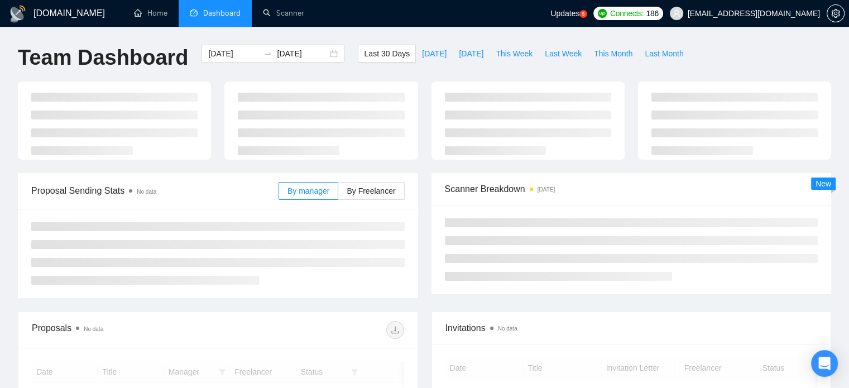
click at [750, 13] on span "[EMAIL_ADDRESS][DOMAIN_NAME]" at bounding box center [754, 13] width 132 height 0
click at [846, 15] on div "Updates 5 Connects: 186 [EMAIL_ADDRESS][DOMAIN_NAME]" at bounding box center [699, 13] width 299 height 27
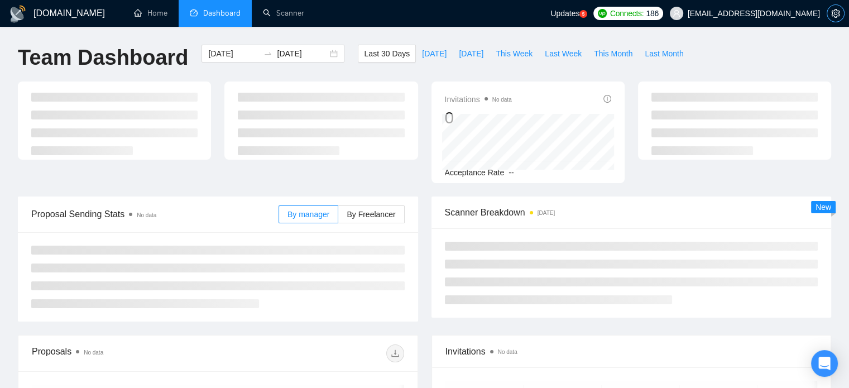
click at [843, 15] on span "setting" at bounding box center [835, 13] width 17 height 9
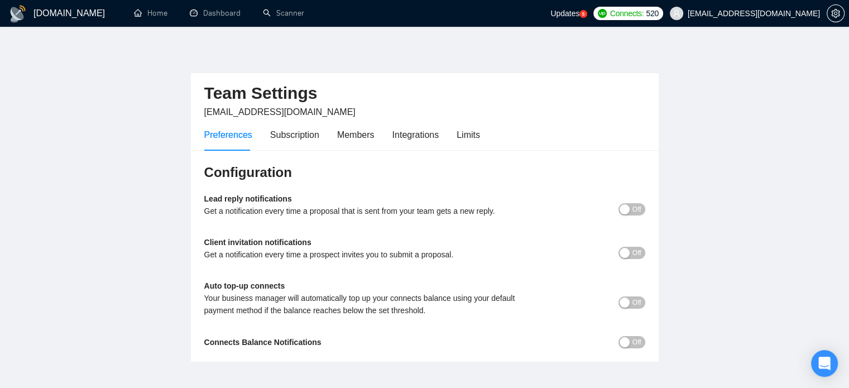
click at [319, 133] on div "Preferences Subscription Members Integrations Limits" at bounding box center [342, 135] width 276 height 32
click at [317, 133] on div "Preferences Subscription Members Integrations Limits" at bounding box center [342, 135] width 276 height 32
click at [307, 137] on div "Subscription" at bounding box center [294, 135] width 49 height 14
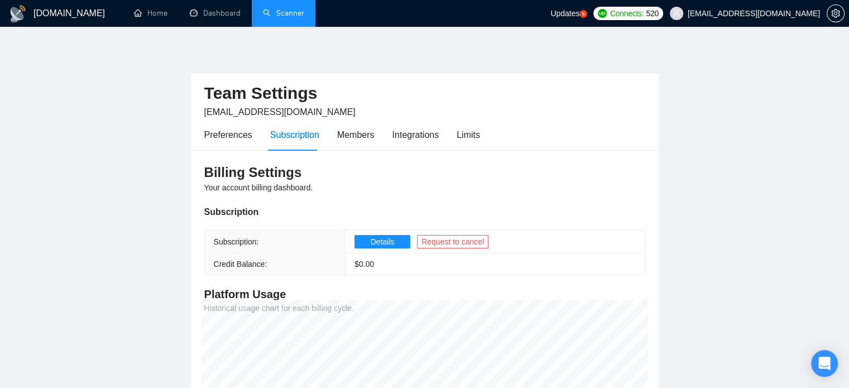
click at [286, 18] on link "Scanner" at bounding box center [283, 12] width 41 height 9
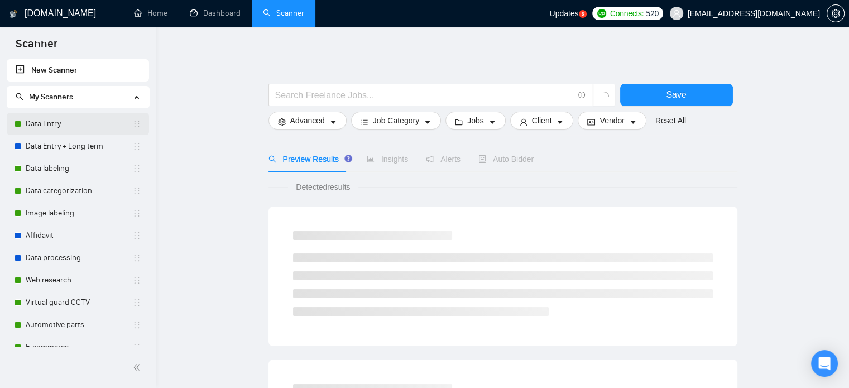
click at [45, 128] on link "Data Entry" at bounding box center [79, 124] width 107 height 22
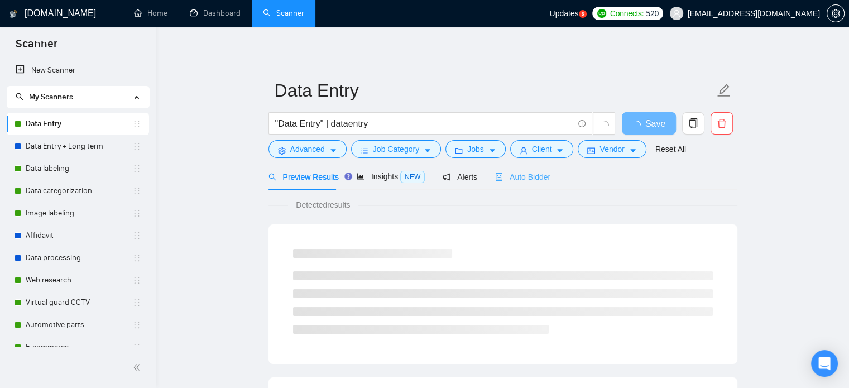
click at [525, 186] on div "Auto Bidder" at bounding box center [522, 177] width 55 height 26
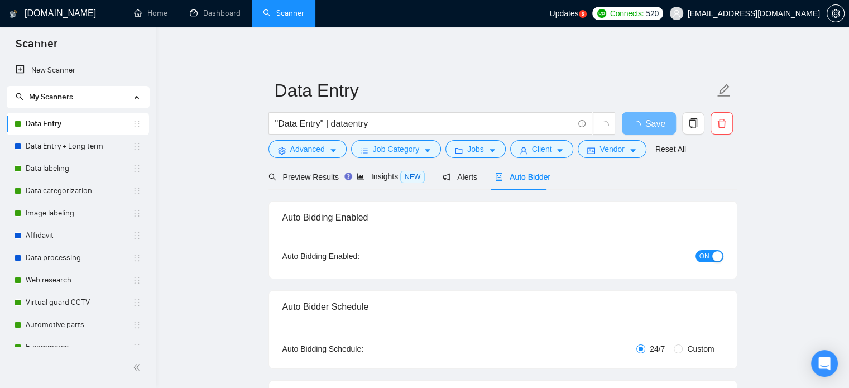
checkbox input "true"
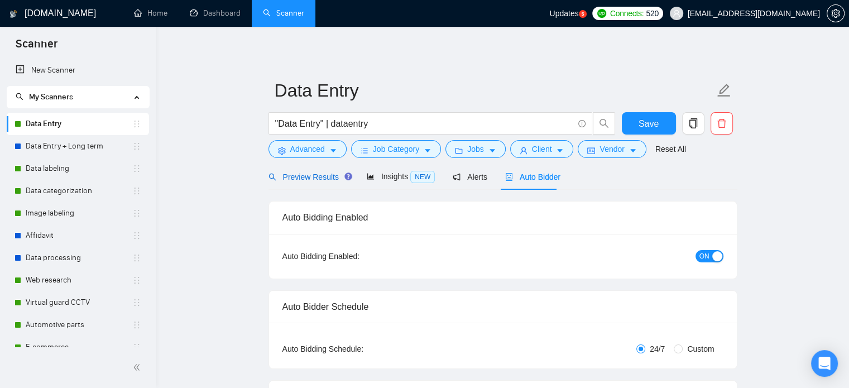
click at [318, 180] on span "Preview Results" at bounding box center [309, 177] width 80 height 9
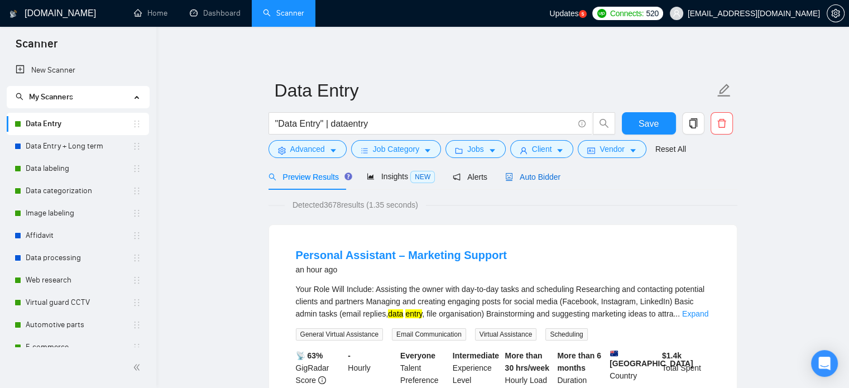
click at [527, 179] on span "Auto Bidder" at bounding box center [532, 177] width 55 height 9
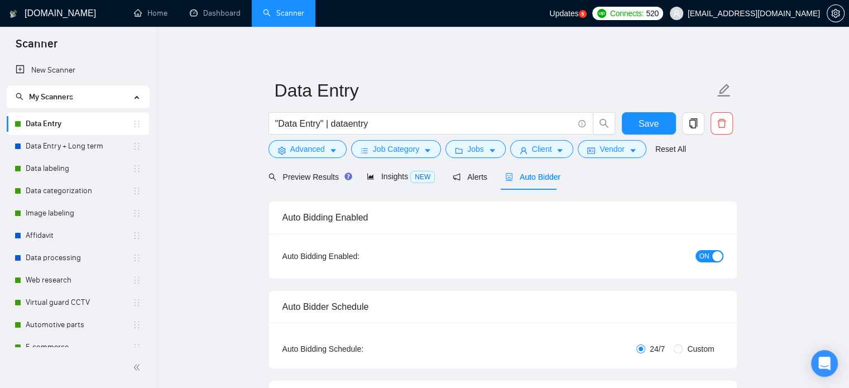
checkbox input "true"
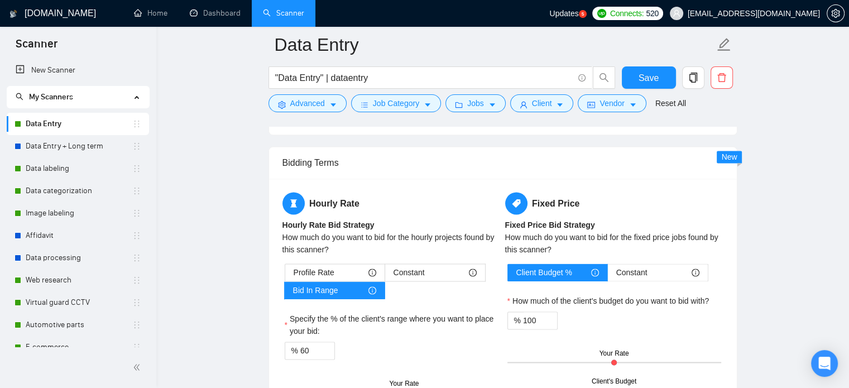
scroll to position [1731, 0]
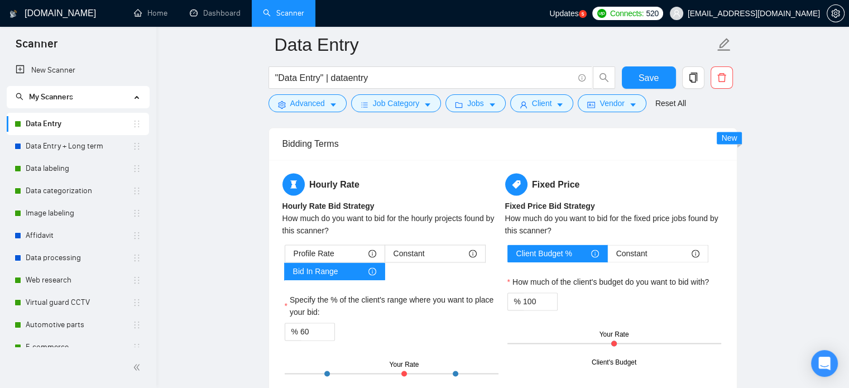
click at [586, 20] on div "Updates 5" at bounding box center [567, 13] width 37 height 27
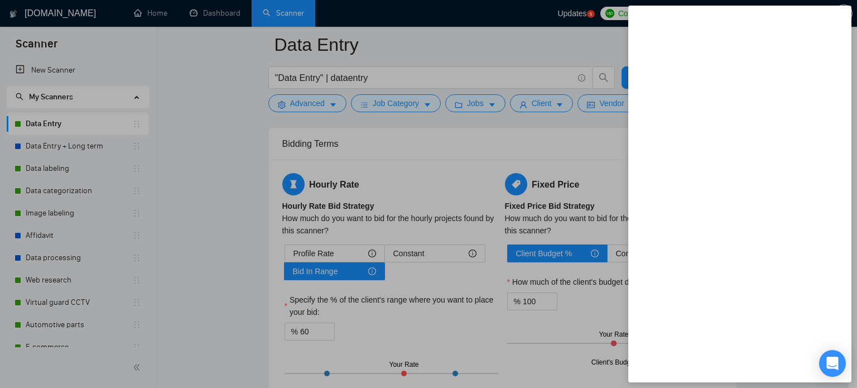
click at [443, 142] on div at bounding box center [428, 194] width 857 height 388
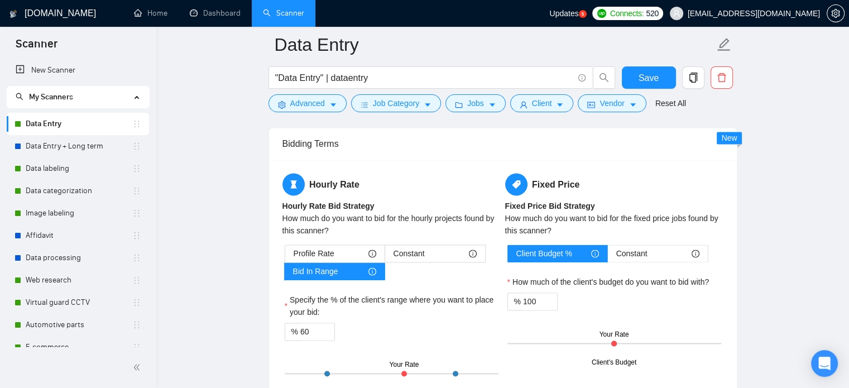
click at [587, 15] on circle at bounding box center [583, 14] width 8 height 8
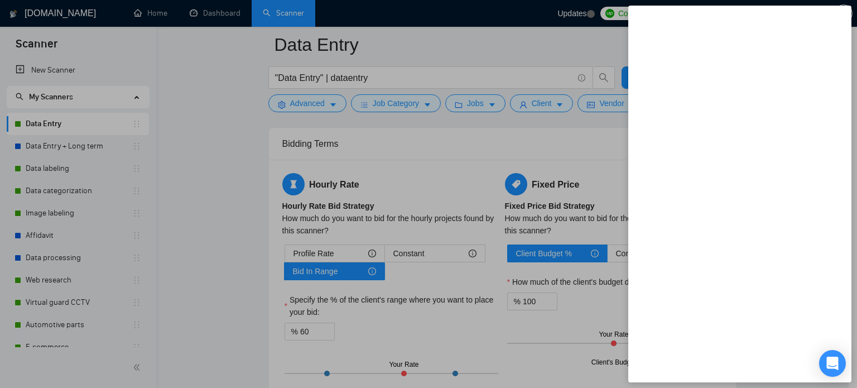
click at [568, 78] on div at bounding box center [428, 194] width 857 height 388
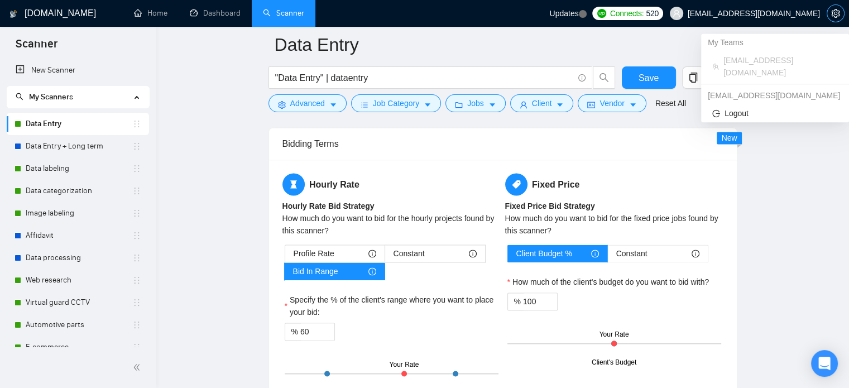
click at [835, 11] on icon "setting" at bounding box center [835, 13] width 9 height 9
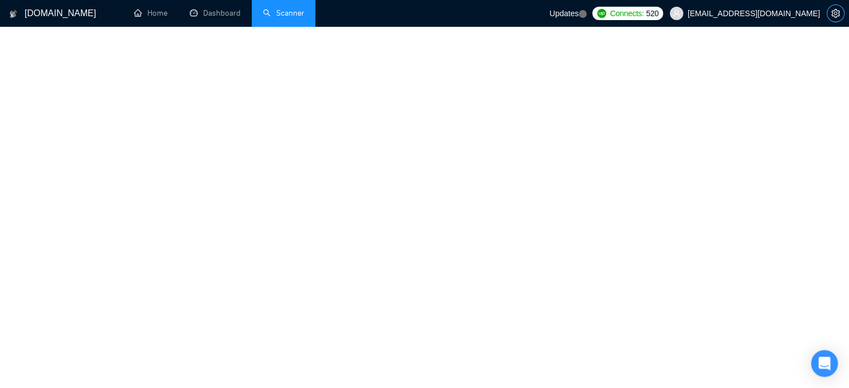
scroll to position [60, 0]
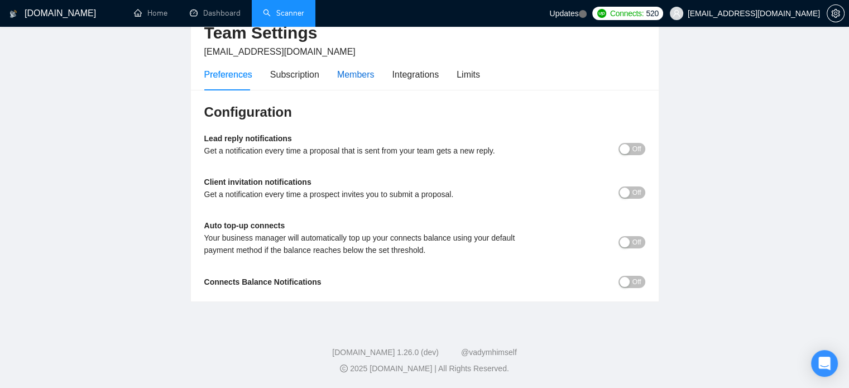
click at [361, 78] on div "Members" at bounding box center [355, 75] width 37 height 14
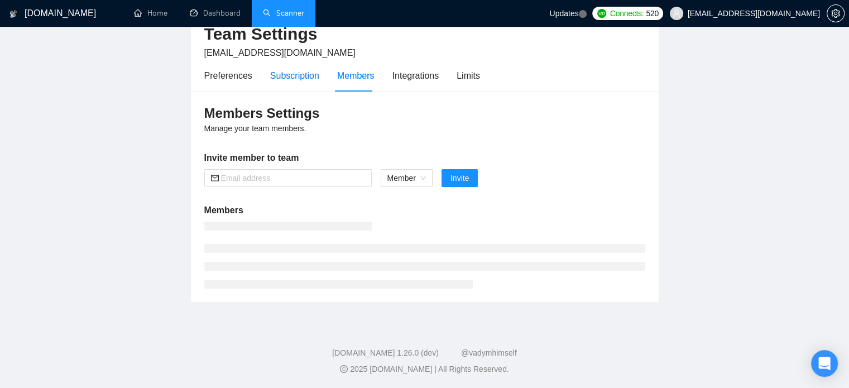
click at [292, 78] on div "Subscription" at bounding box center [294, 76] width 49 height 14
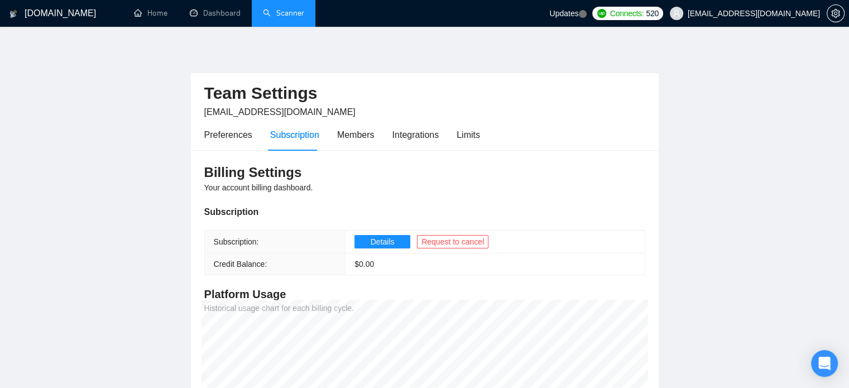
click at [274, 18] on link "Scanner" at bounding box center [283, 12] width 41 height 9
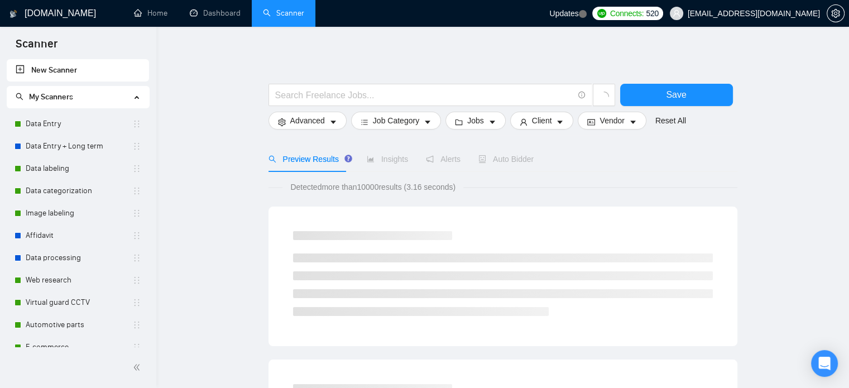
click at [371, 164] on div "Insights" at bounding box center [387, 159] width 41 height 12
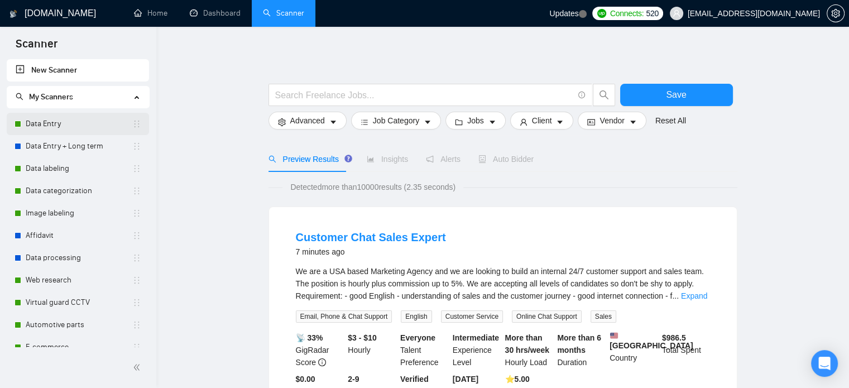
click at [90, 126] on link "Data Entry" at bounding box center [79, 124] width 107 height 22
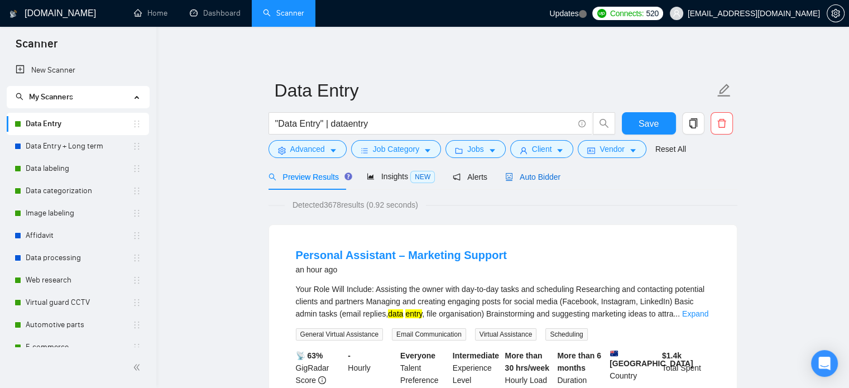
click at [512, 183] on div "Auto Bidder" at bounding box center [532, 177] width 55 height 12
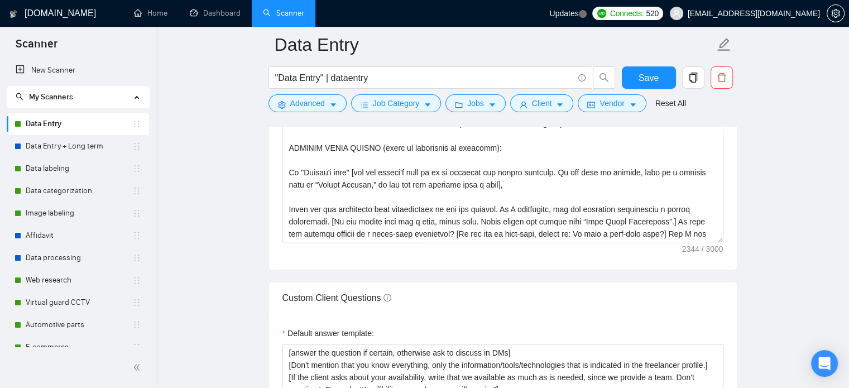
scroll to position [1619, 0]
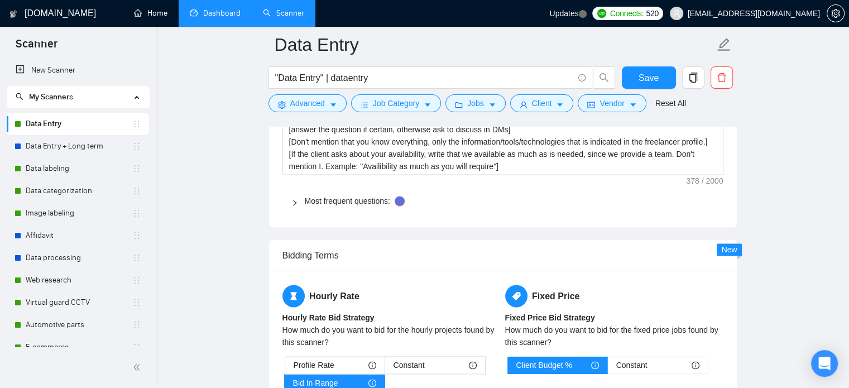
click at [226, 11] on link "Dashboard" at bounding box center [215, 12] width 51 height 9
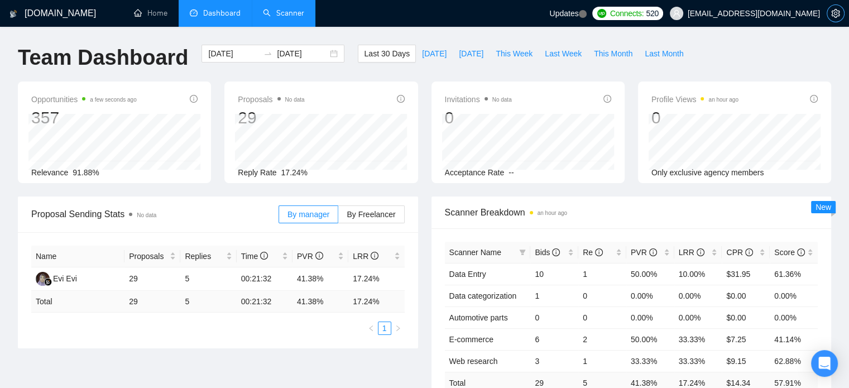
click at [830, 17] on span "setting" at bounding box center [835, 13] width 17 height 9
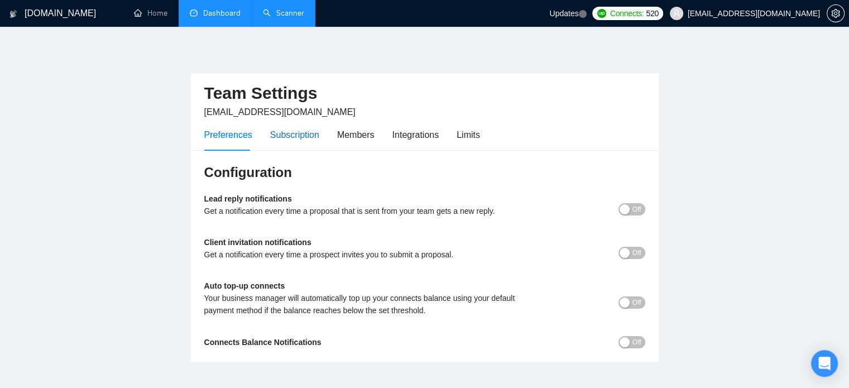
click at [308, 140] on div "Subscription" at bounding box center [294, 135] width 49 height 14
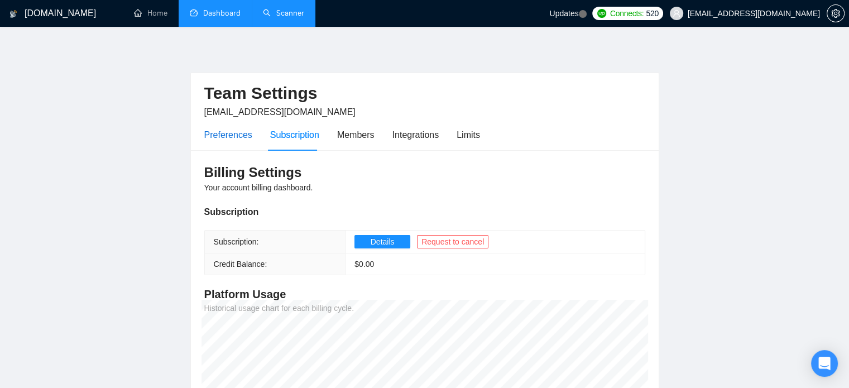
click at [205, 131] on div "Preferences" at bounding box center [228, 135] width 48 height 14
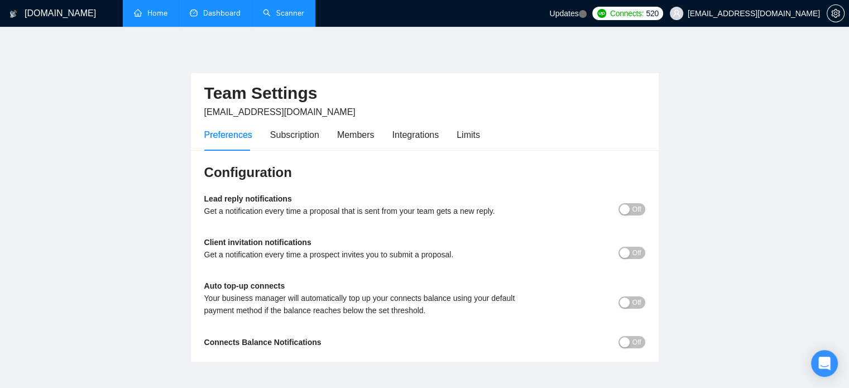
click at [160, 12] on link "Home" at bounding box center [150, 12] width 33 height 9
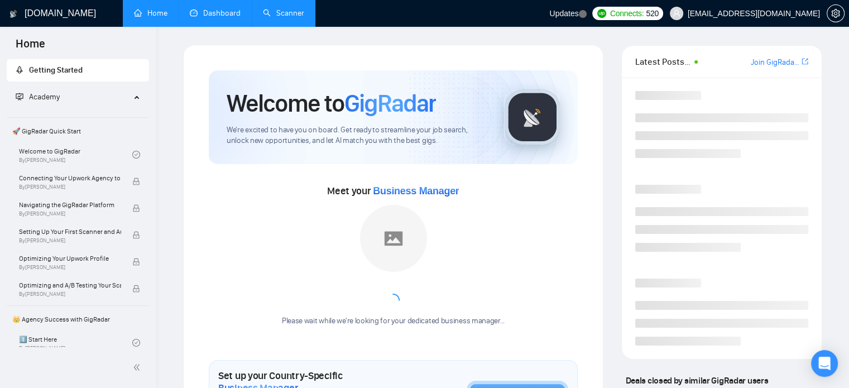
click at [205, 16] on link "Dashboard" at bounding box center [215, 12] width 51 height 9
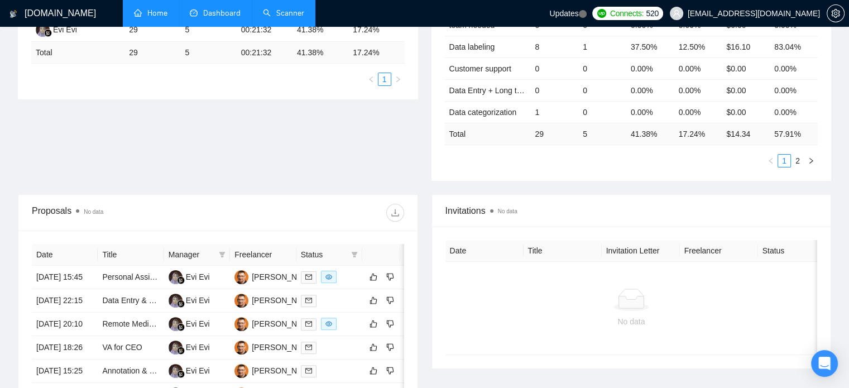
scroll to position [223, 0]
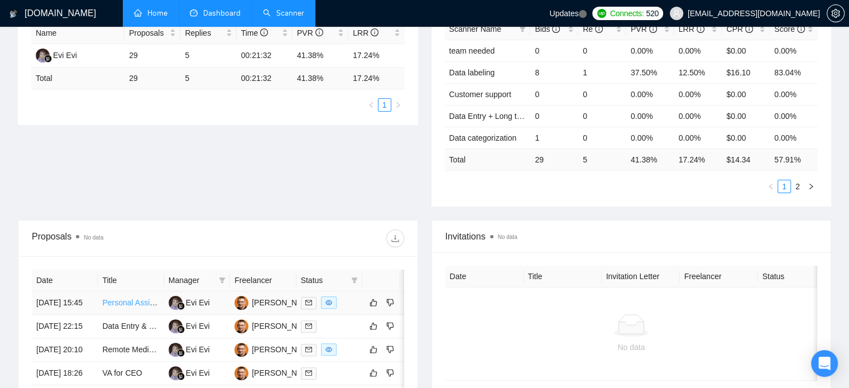
click at [136, 304] on link "Personal Assistant – Marketing Support" at bounding box center [170, 302] width 137 height 9
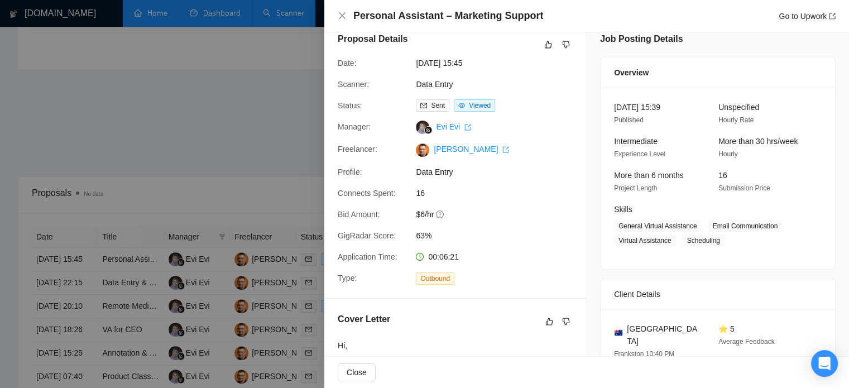
scroll to position [0, 0]
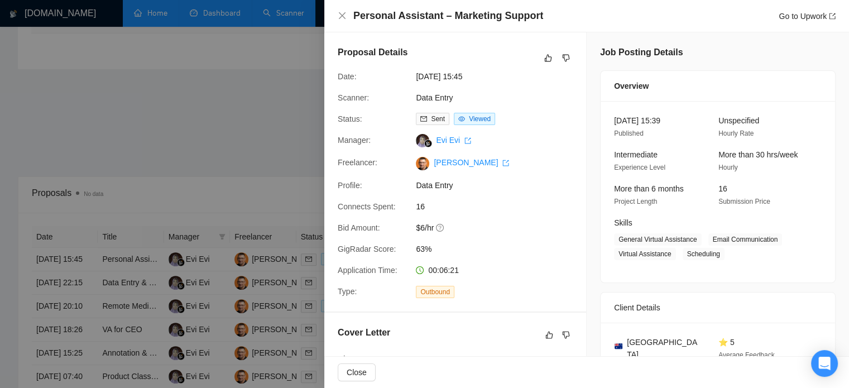
click at [284, 213] on div at bounding box center [424, 194] width 849 height 388
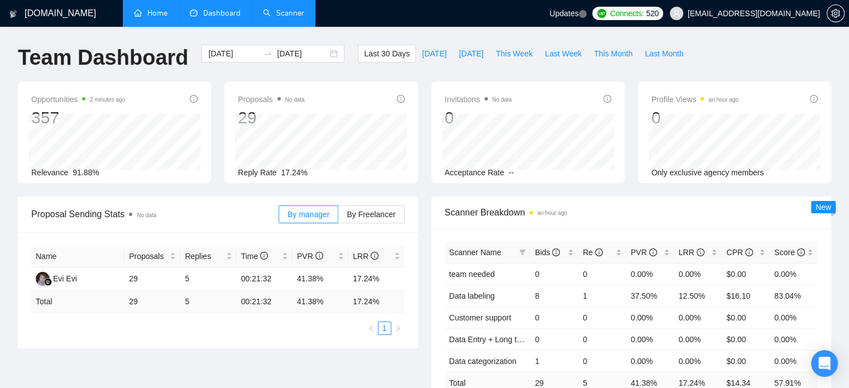
click at [268, 15] on link "Scanner" at bounding box center [283, 12] width 41 height 9
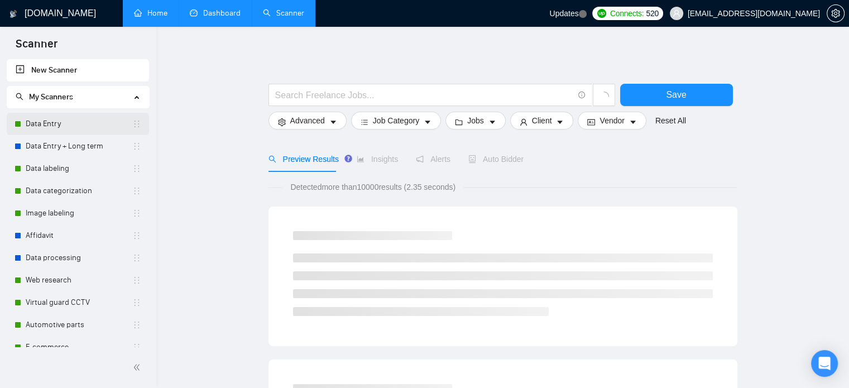
click at [90, 125] on link "Data Entry" at bounding box center [79, 124] width 107 height 22
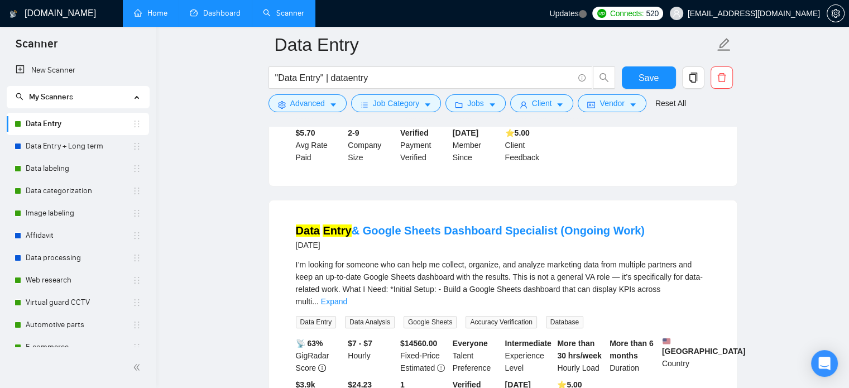
scroll to position [279, 0]
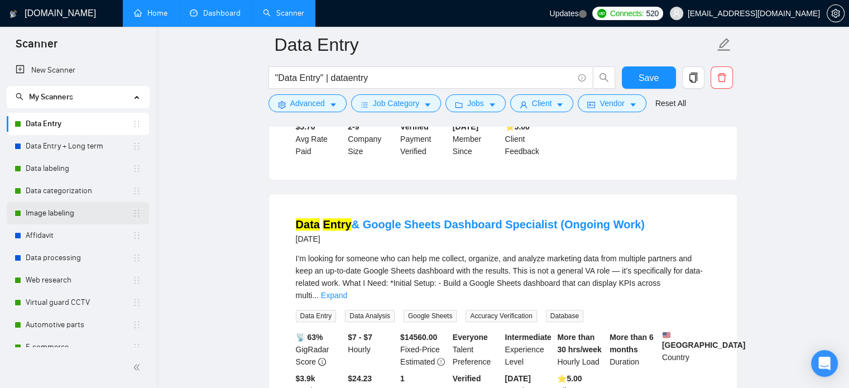
click at [92, 217] on link "Image labeling" at bounding box center [79, 213] width 107 height 22
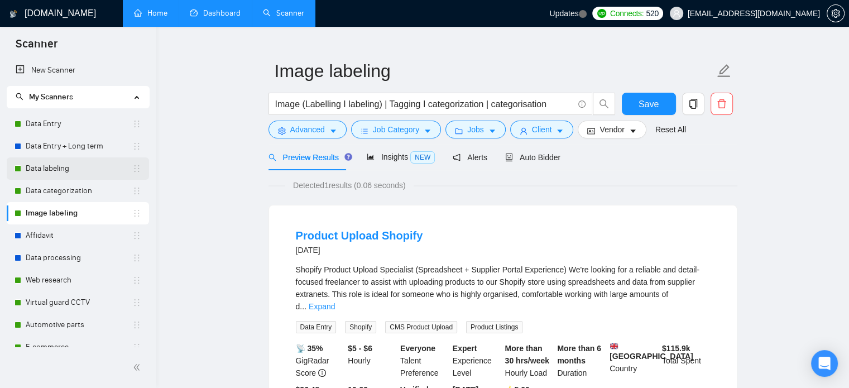
click at [71, 171] on link "Data labeling" at bounding box center [79, 168] width 107 height 22
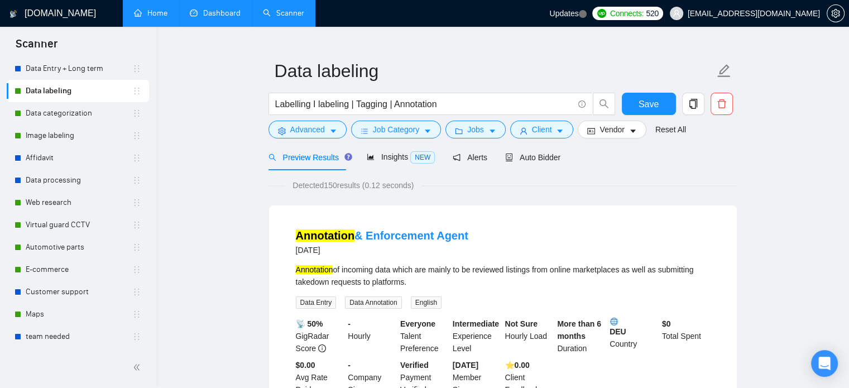
scroll to position [78, 0]
click at [76, 185] on link "Data processing" at bounding box center [79, 180] width 107 height 22
